Goal: Information Seeking & Learning: Learn about a topic

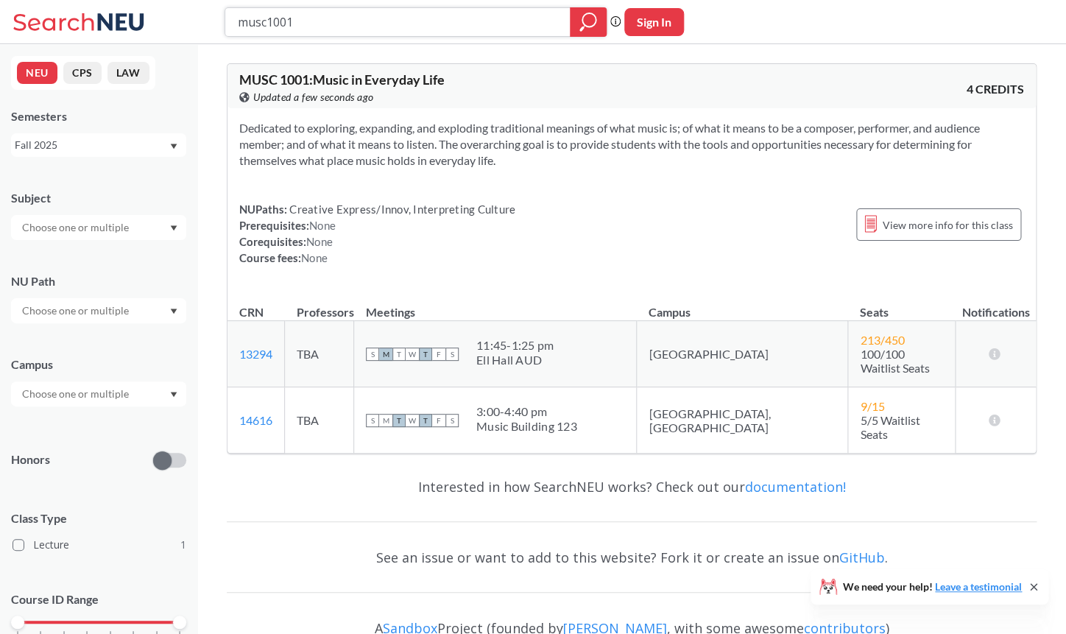
drag, startPoint x: 305, startPoint y: 23, endPoint x: 269, endPoint y: 24, distance: 36.8
click at [269, 24] on input "musc1001" at bounding box center [397, 22] width 323 height 25
type input "musc"
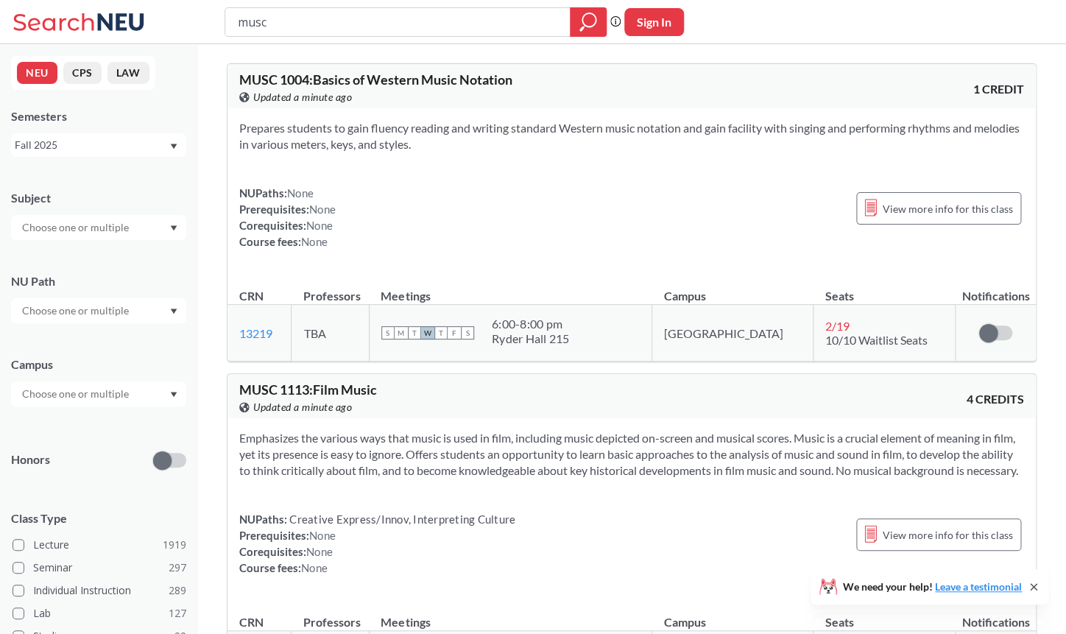
click at [788, 16] on div "musc Phrase search guarantees the exact search appears in the results. Ex. If y…" at bounding box center [533, 22] width 1066 height 44
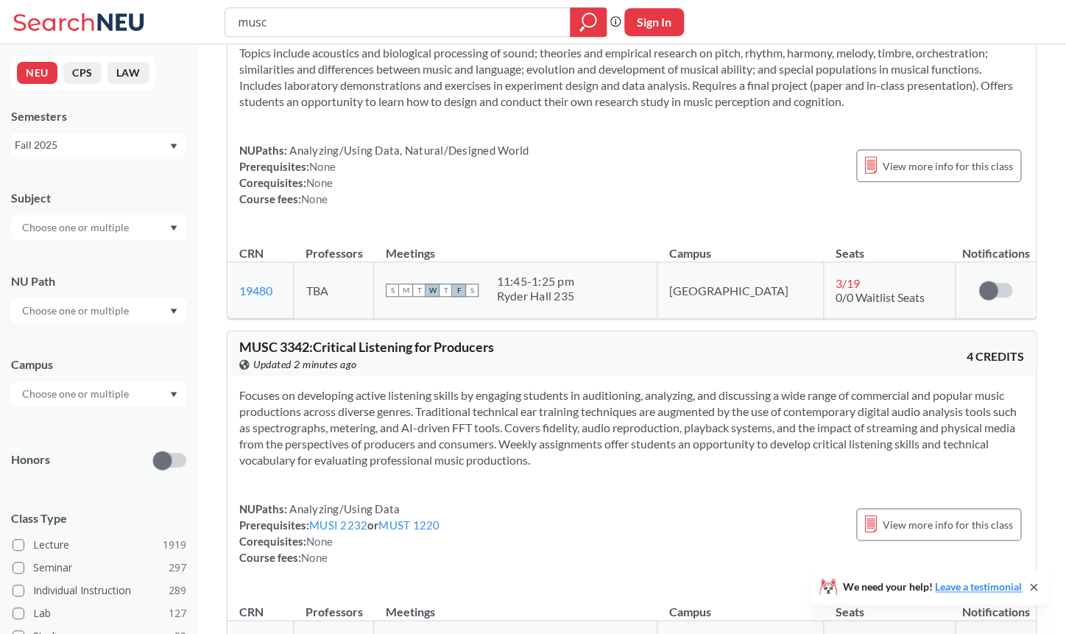
scroll to position [14697, 0]
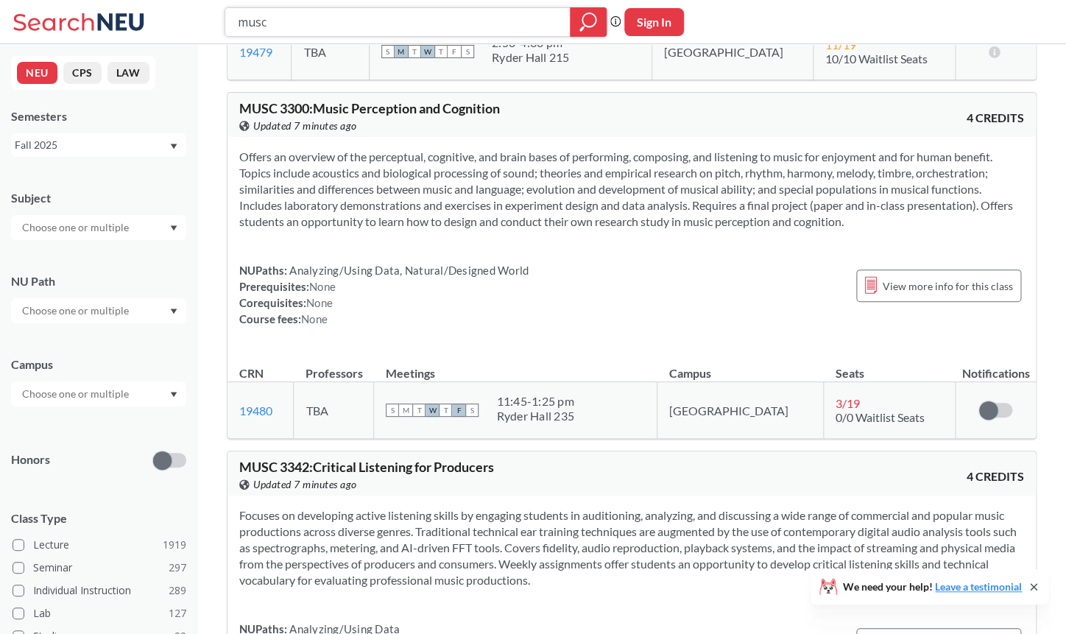
click at [277, 24] on input "musc" at bounding box center [397, 22] width 323 height 25
type input "musc1230"
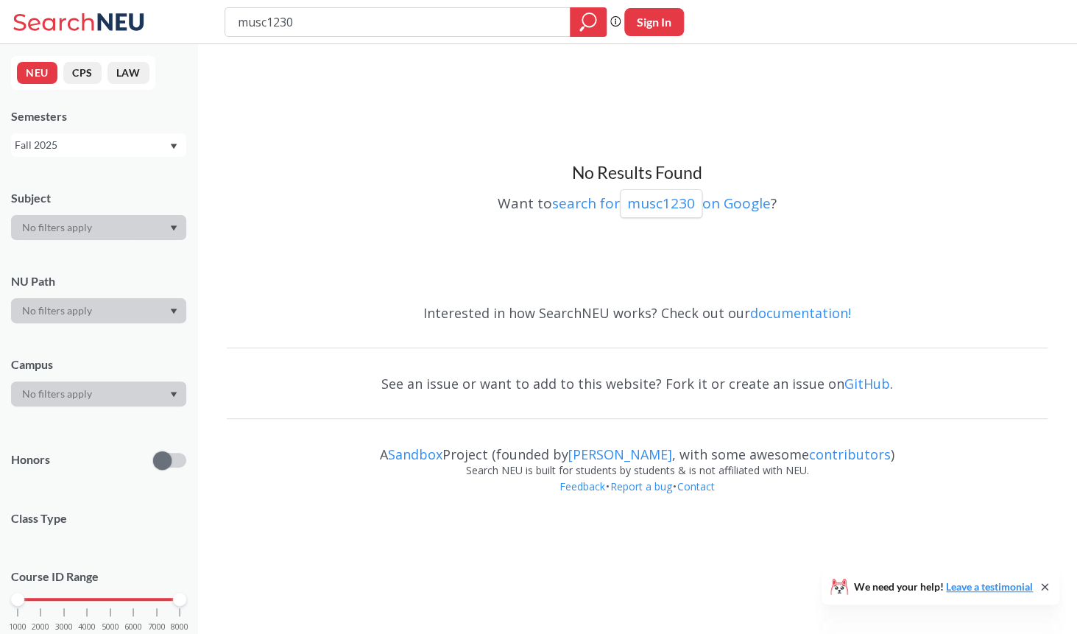
click at [301, 16] on input "musc1230" at bounding box center [397, 22] width 323 height 25
type input "musc"
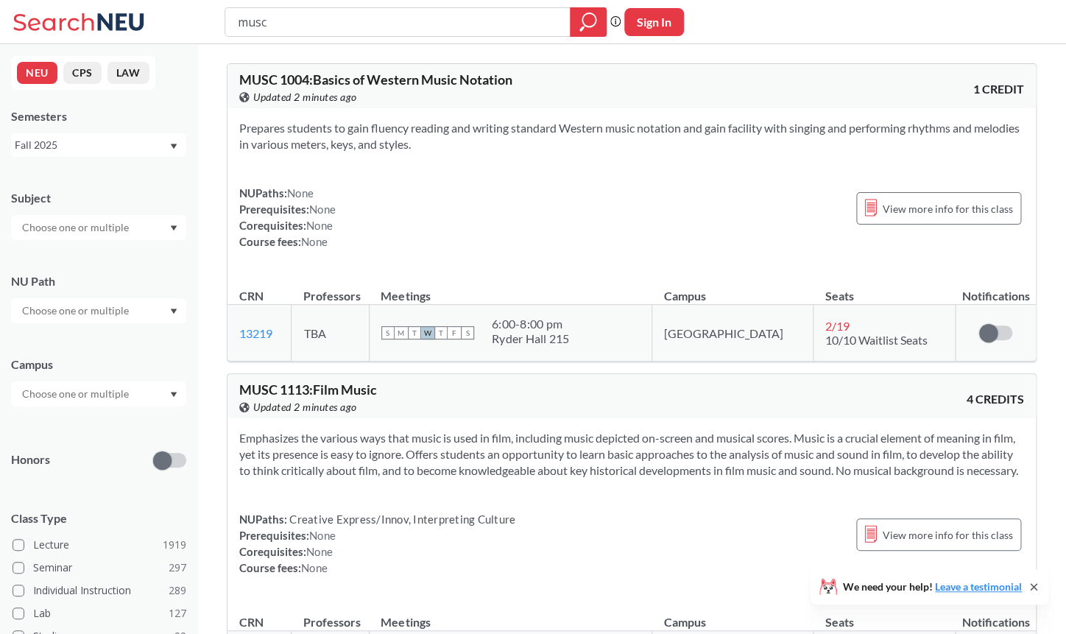
click at [577, 86] on div "MUSC 1004 : Basics of Western Music Notation View this course on Banner. Update…" at bounding box center [435, 89] width 392 height 32
click at [537, 253] on div "Prepares students to gain fluency reading and writing standard Western music no…" at bounding box center [631, 190] width 808 height 165
